Goal: Information Seeking & Learning: Understand process/instructions

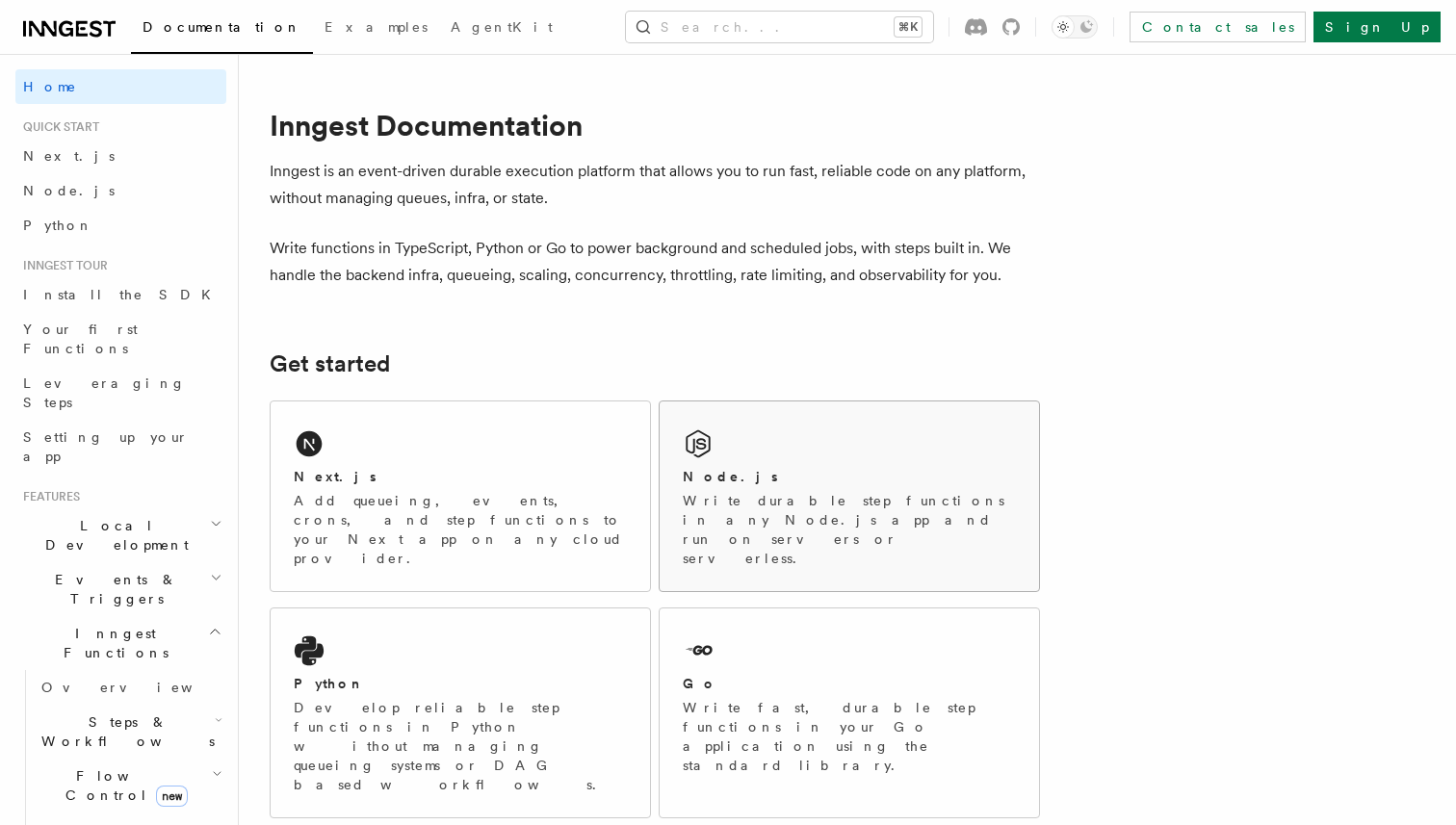
click at [847, 438] on div "Node.js Write durable step functions in any Node.js app and run on servers or s…" at bounding box center [849, 496] width 380 height 189
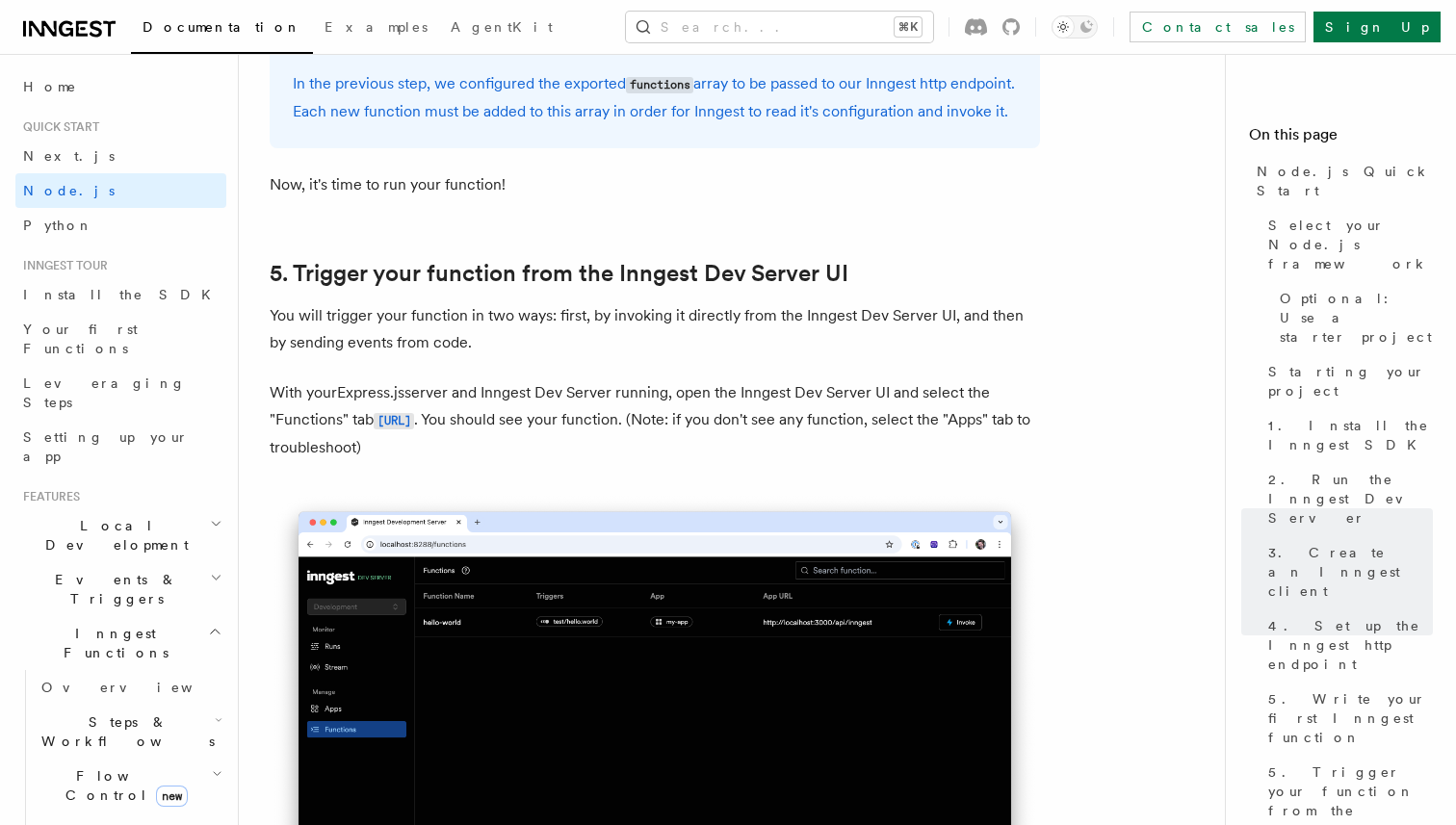
scroll to position [4365, 0]
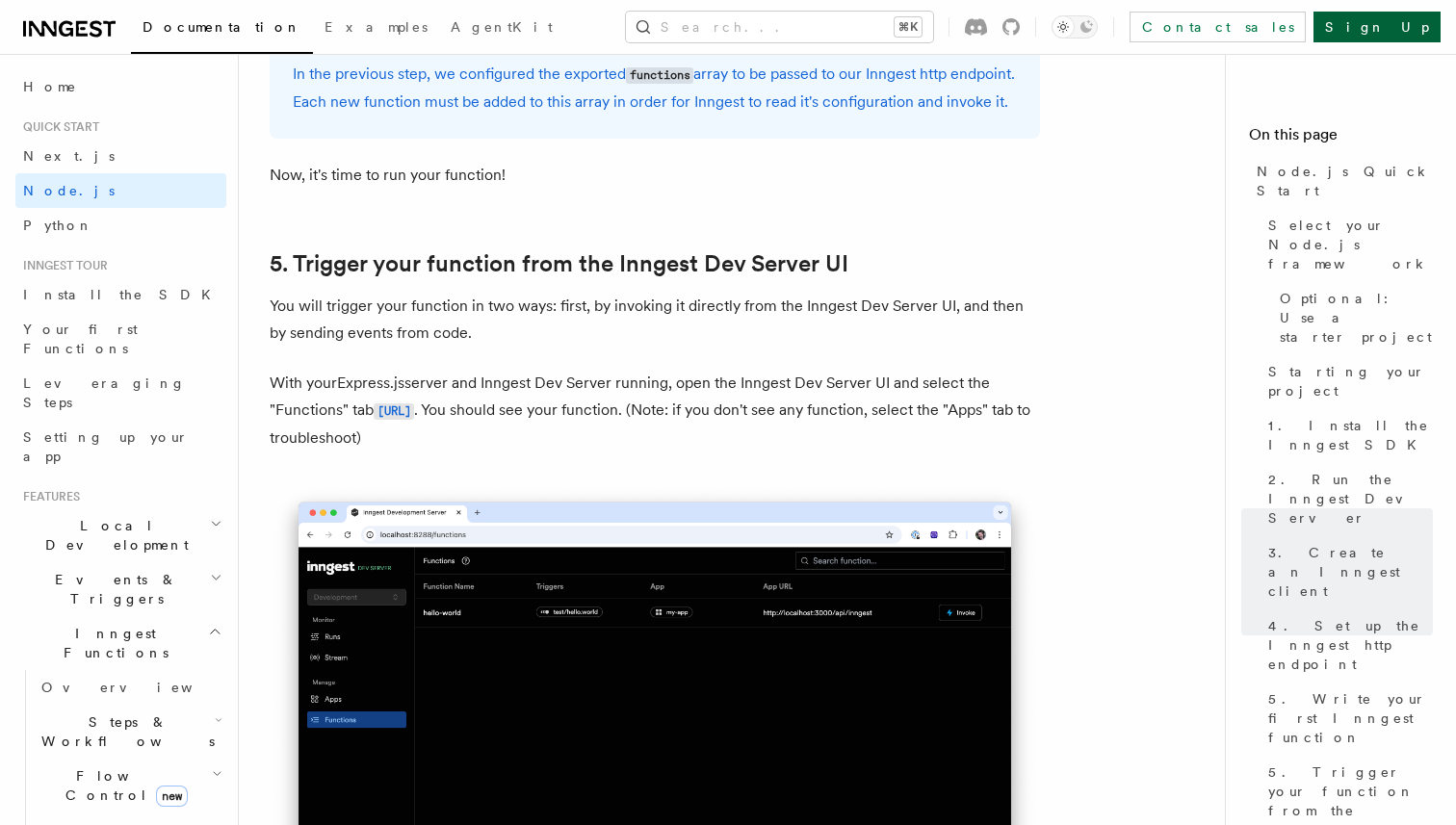
click at [1404, 18] on link "Sign Up" at bounding box center [1378, 27] width 127 height 31
click at [1412, 21] on link "Sign Up" at bounding box center [1378, 27] width 127 height 31
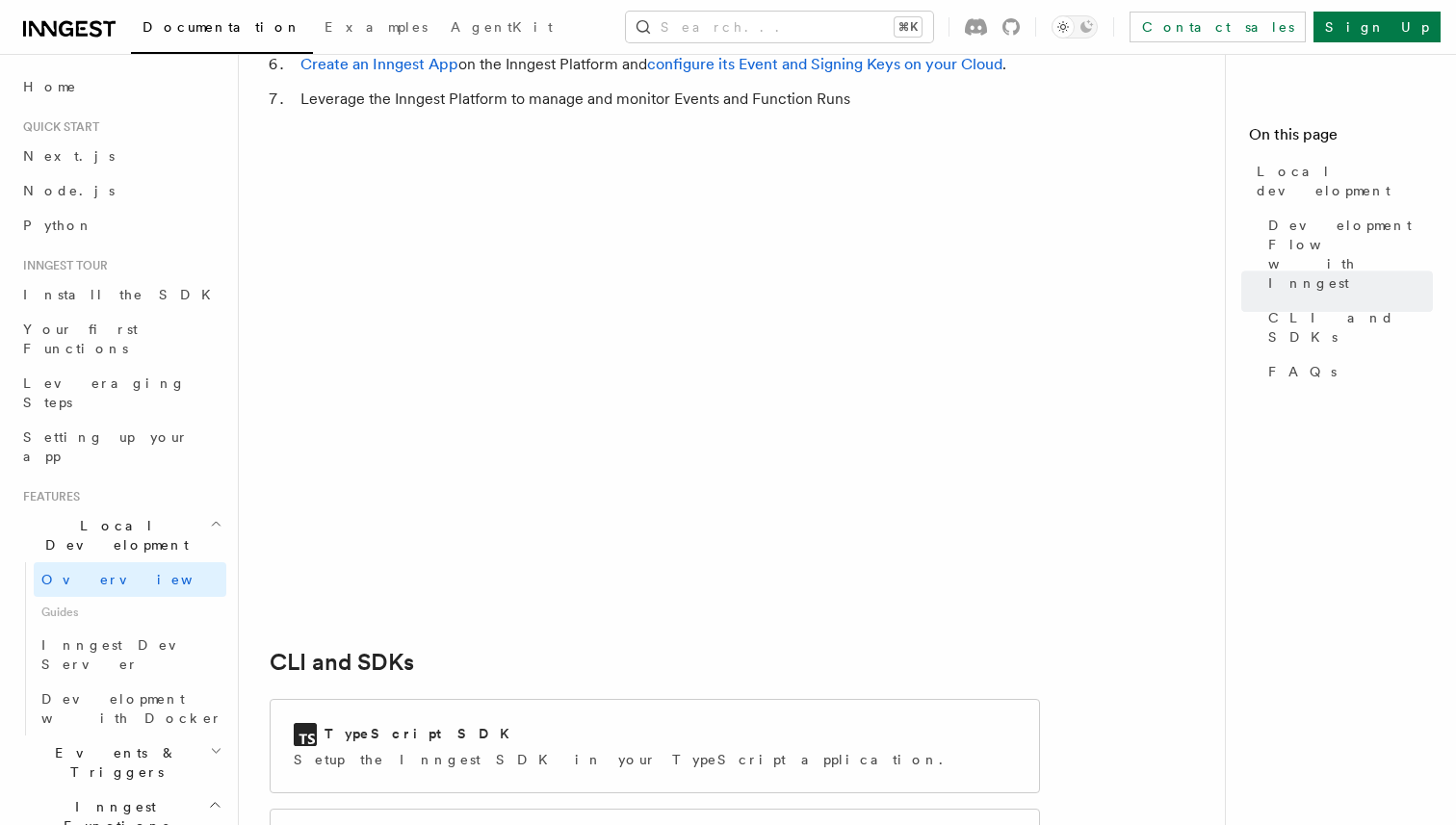
scroll to position [1966, 0]
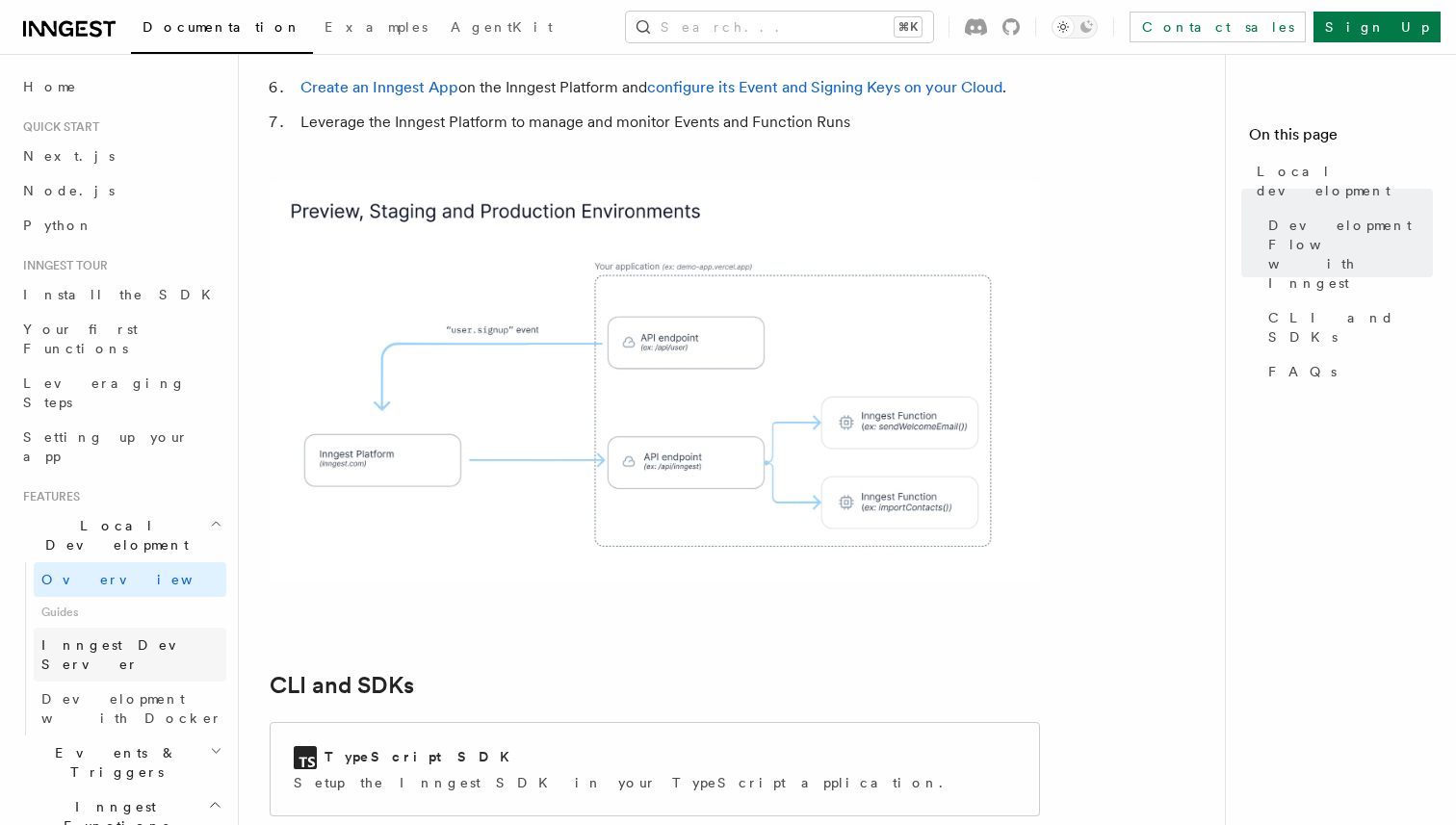
click at [147, 638] on span "Inngest Dev Server" at bounding box center [124, 654] width 165 height 35
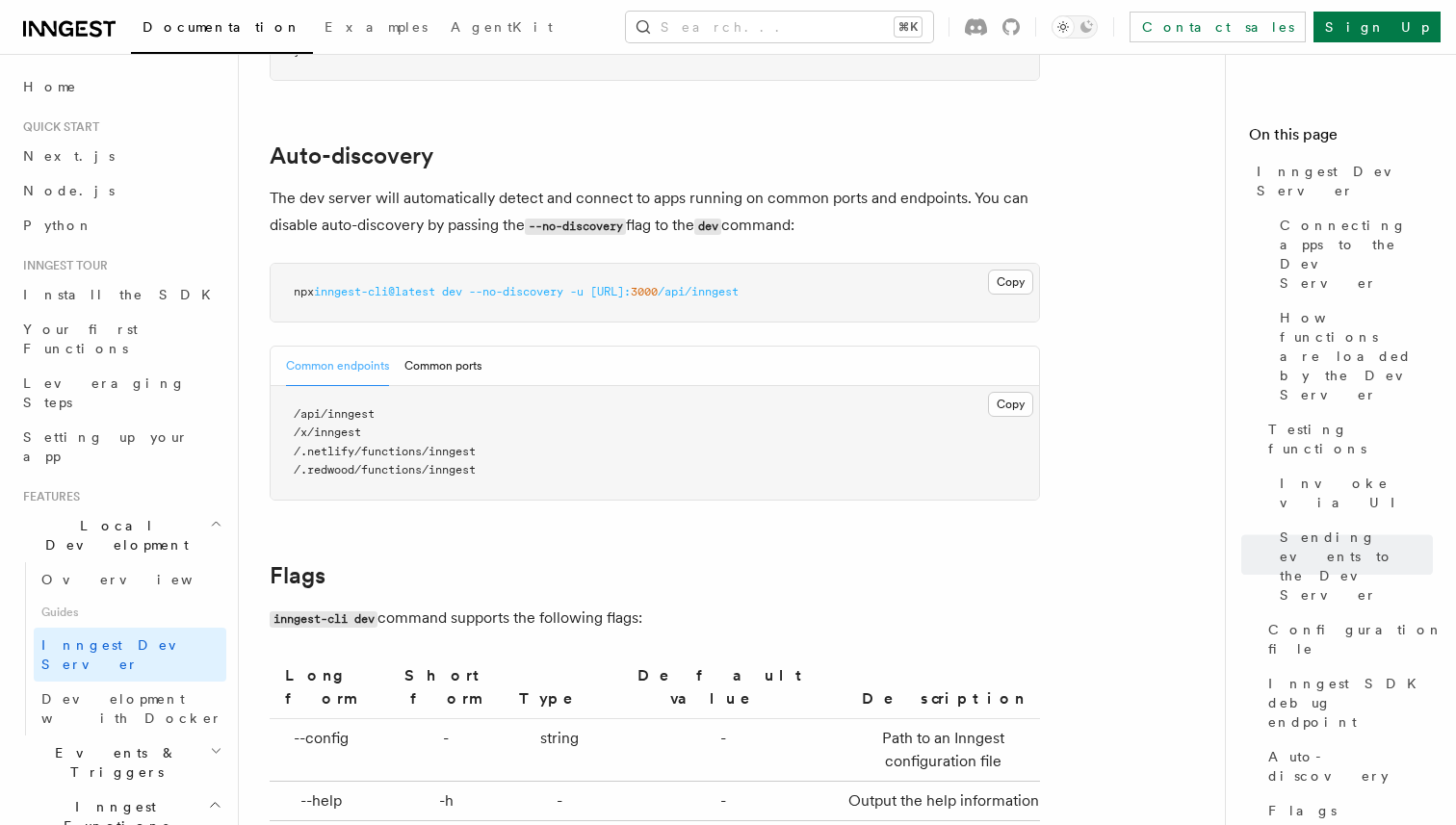
scroll to position [4425, 0]
